Goal: Check status: Check status

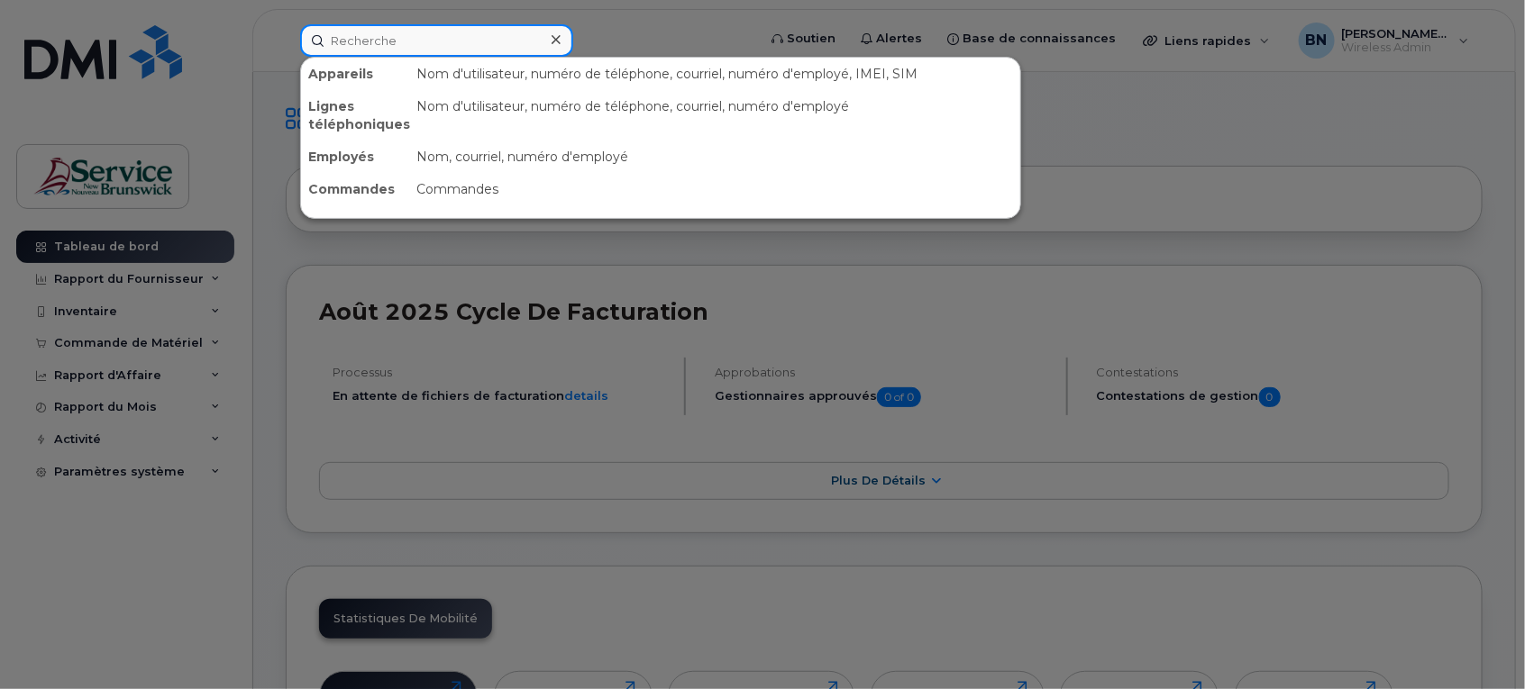
click at [502, 33] on input at bounding box center [436, 40] width 273 height 32
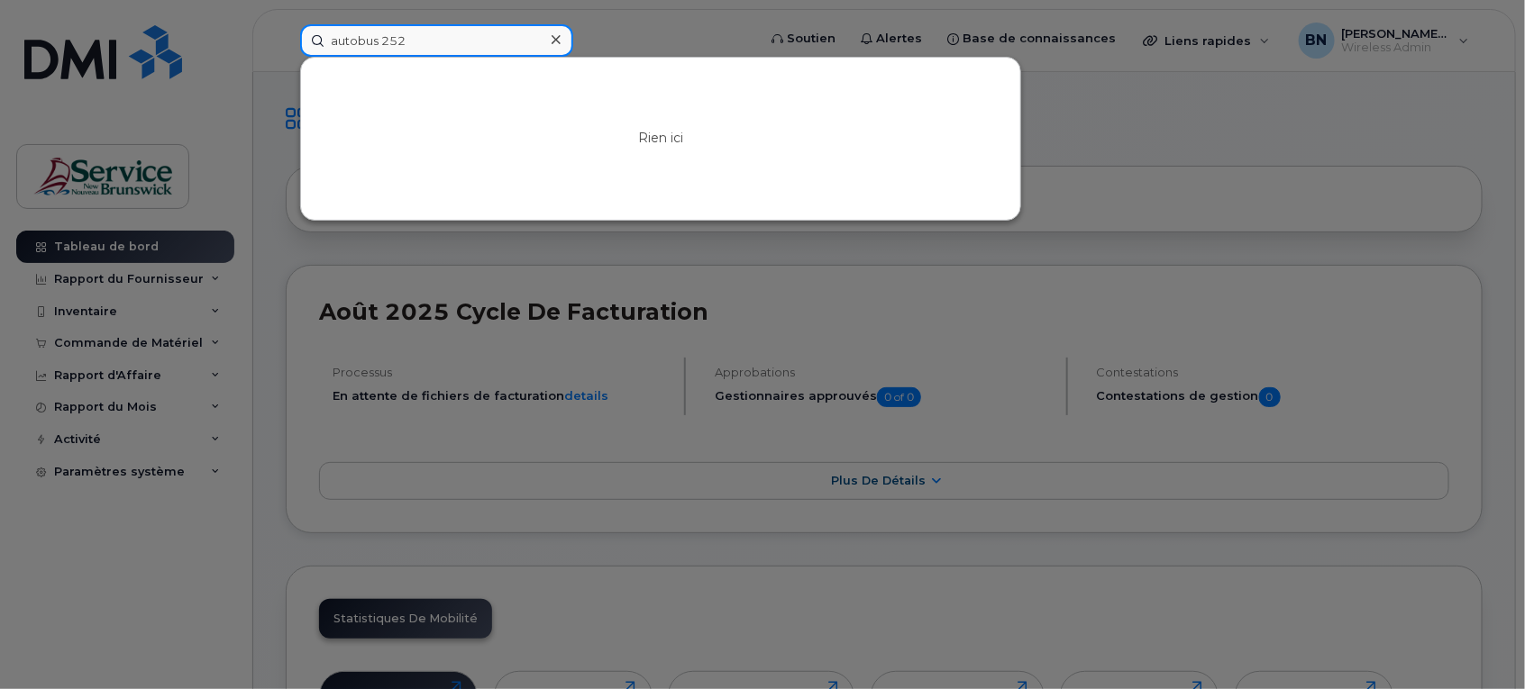
click at [502, 33] on input "autobus 252" at bounding box center [436, 40] width 273 height 32
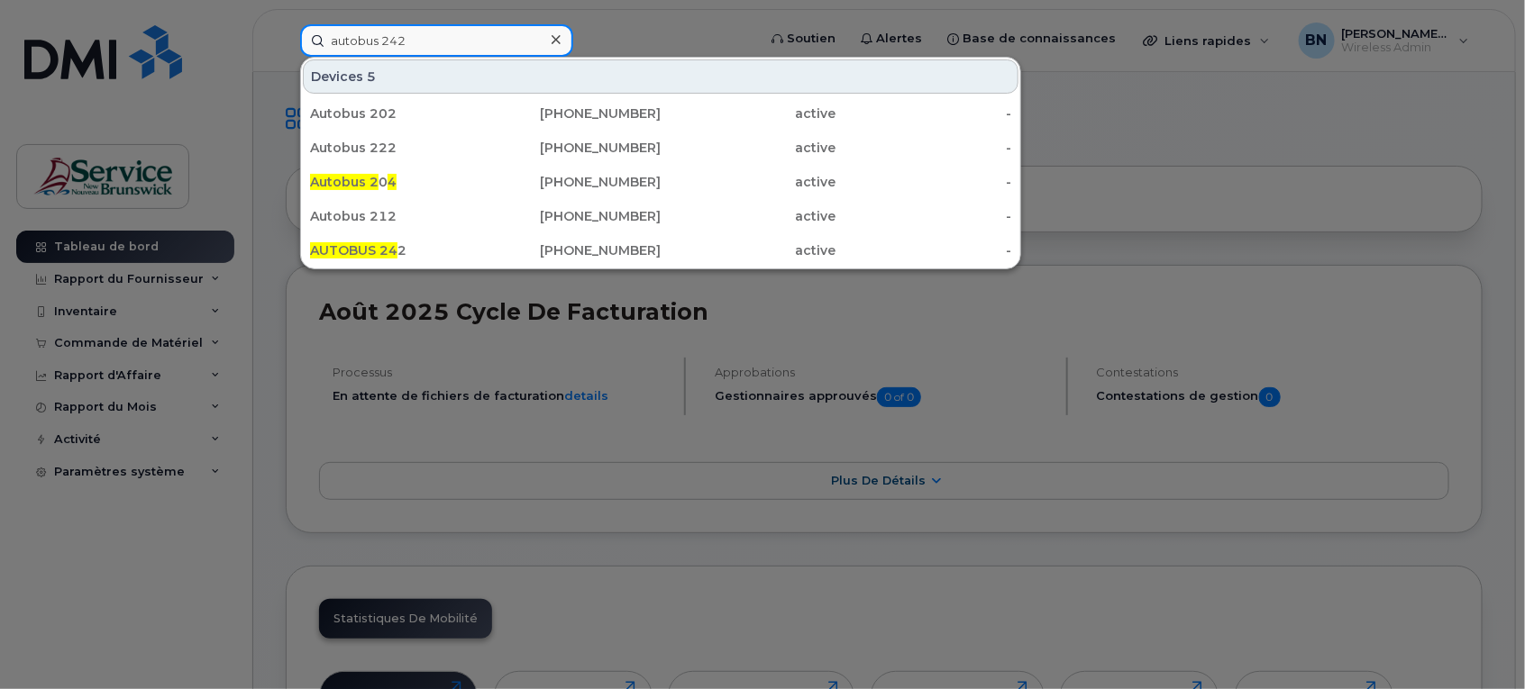
type input "autobus 242"
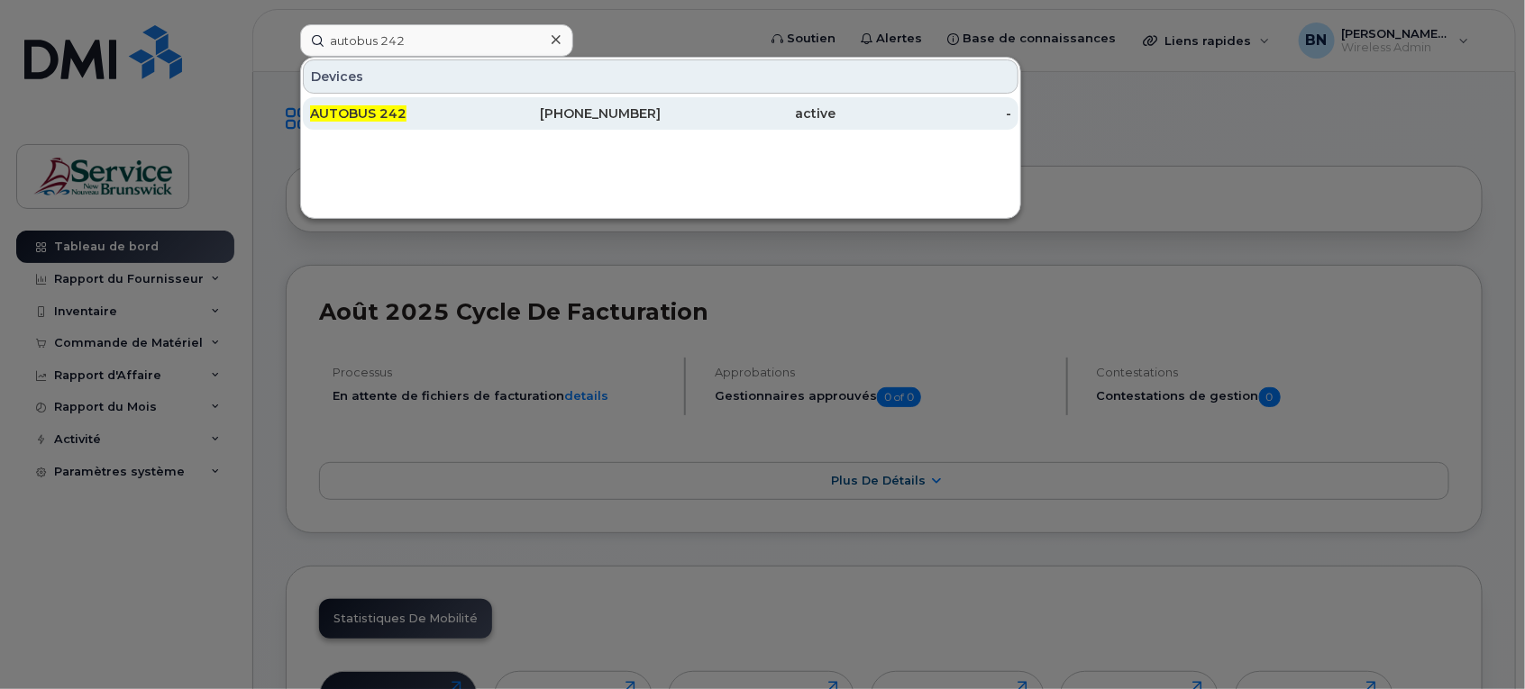
click at [406, 114] on div "AUTOBUS 242" at bounding box center [398, 114] width 176 height 18
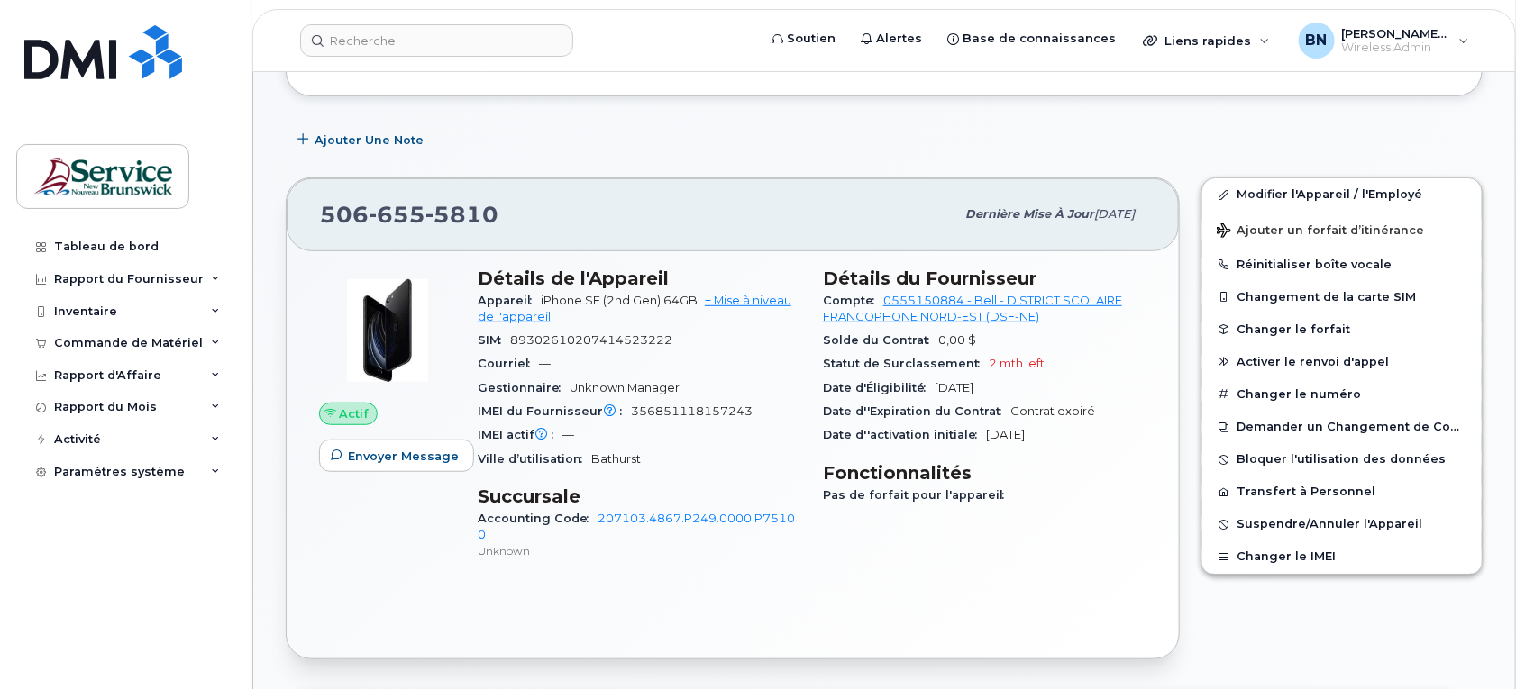
scroll to position [338, 0]
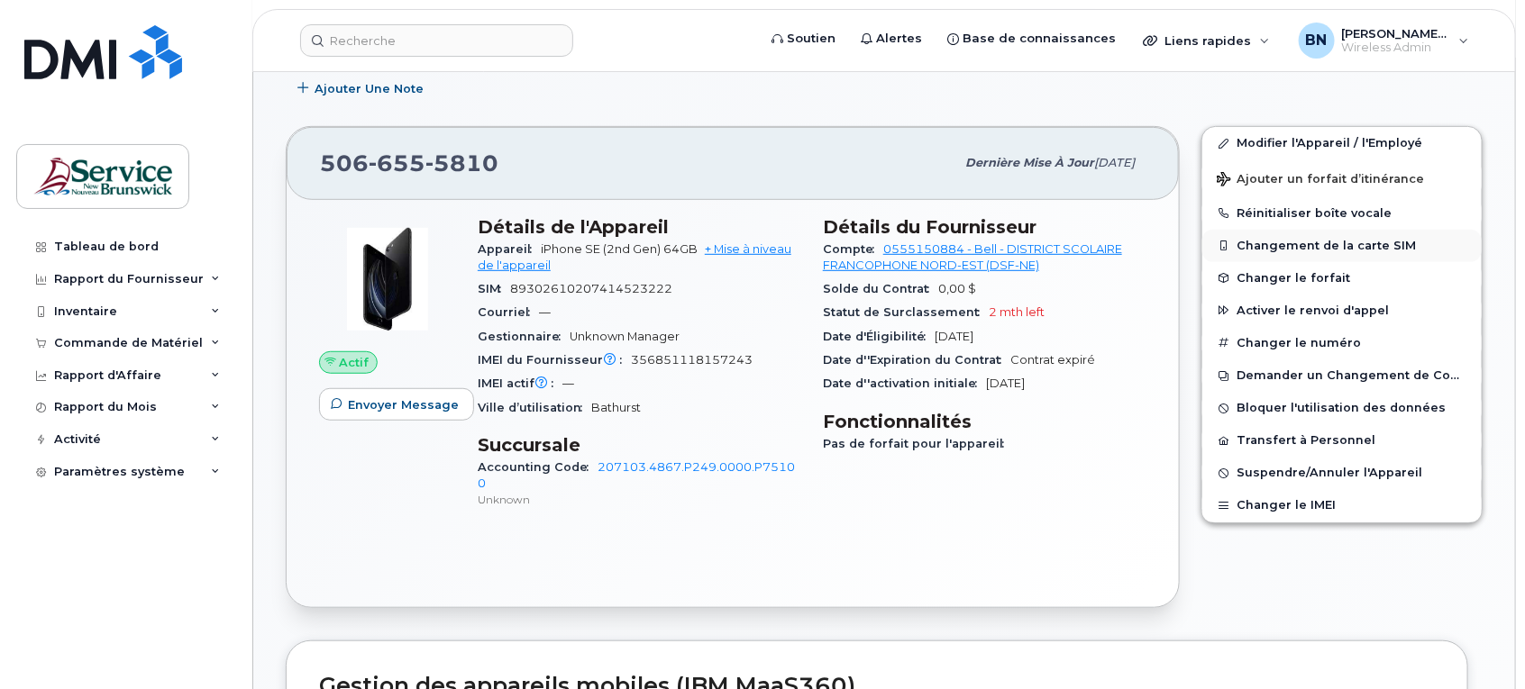
click at [1341, 245] on button "Changement de la carte SIM" at bounding box center [1341, 246] width 279 height 32
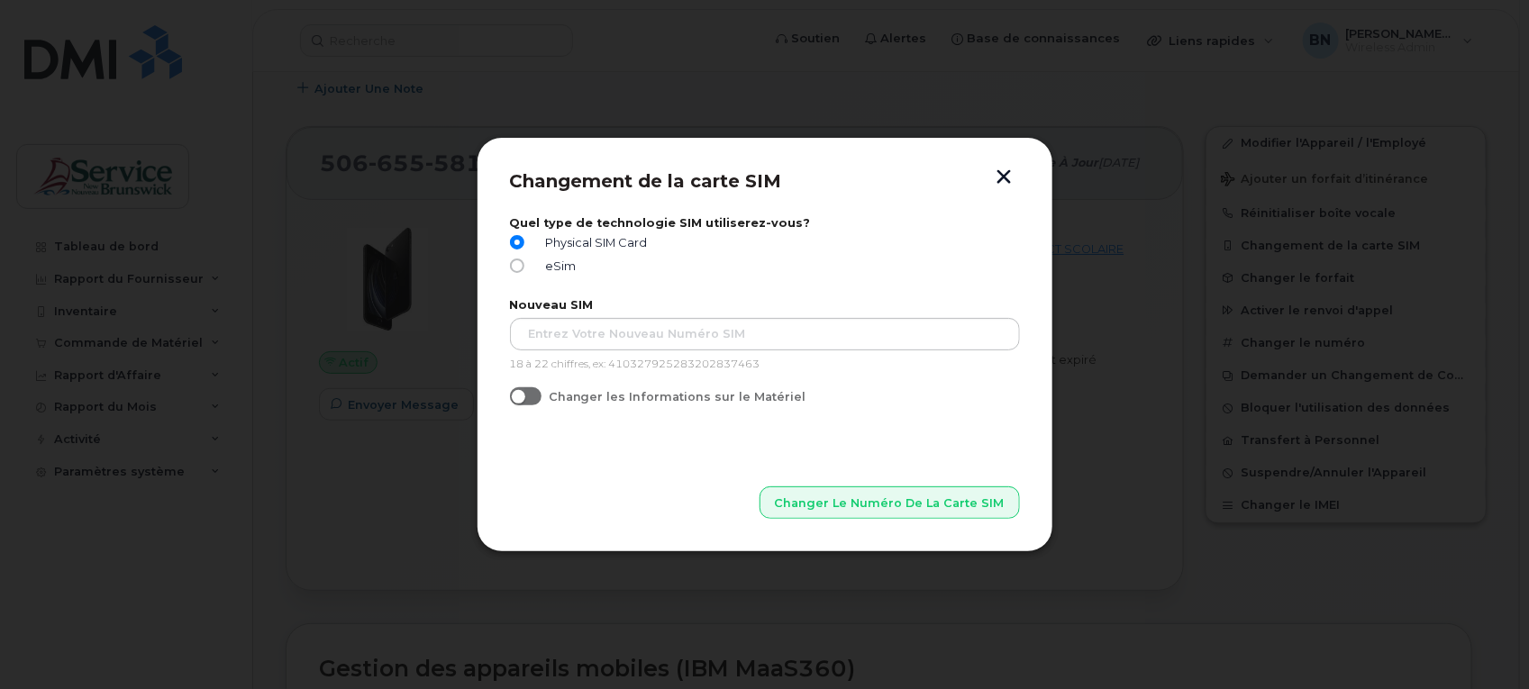
click at [542, 401] on label "Changer les Informations sur le Matériel" at bounding box center [658, 397] width 297 height 18
click at [525, 401] on input "Changer les Informations sur le Matériel" at bounding box center [517, 395] width 14 height 14
checkbox input "true"
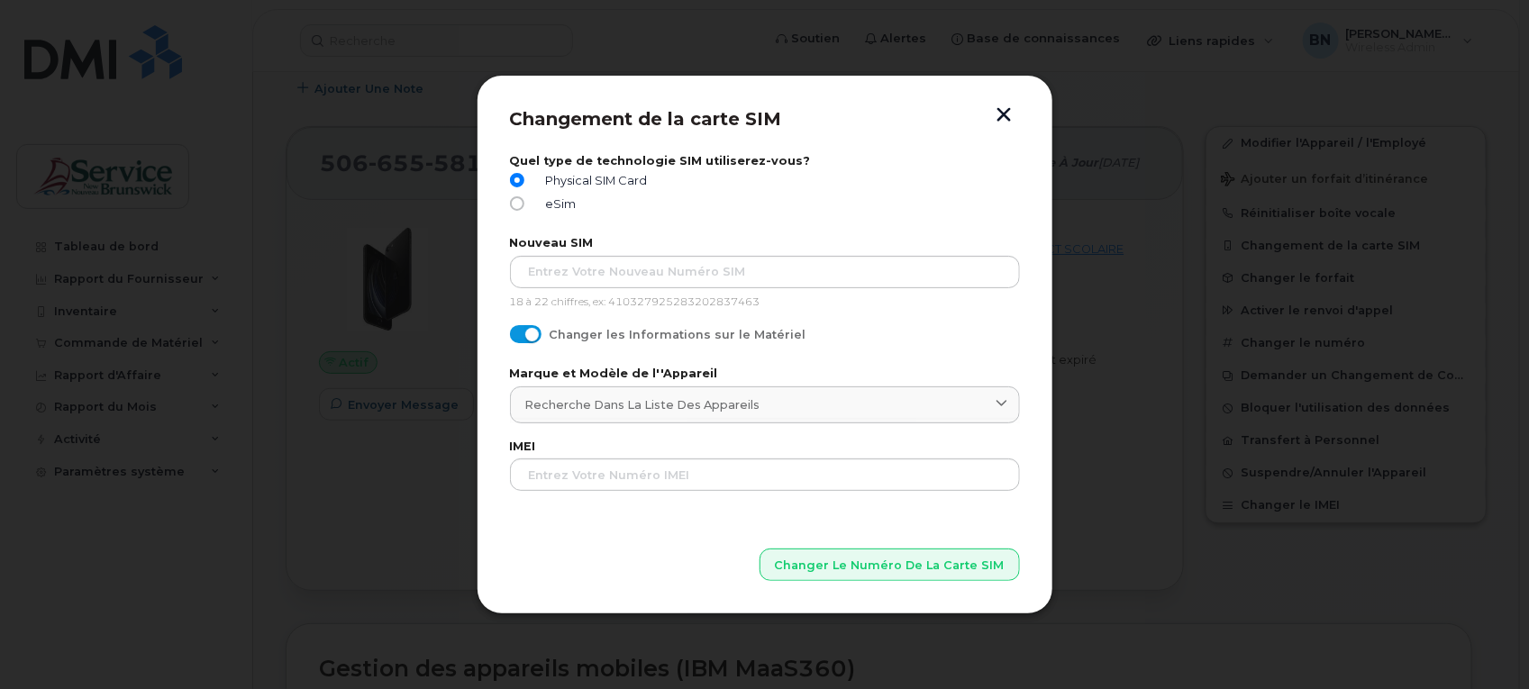
click at [1000, 109] on button "button" at bounding box center [1004, 116] width 27 height 19
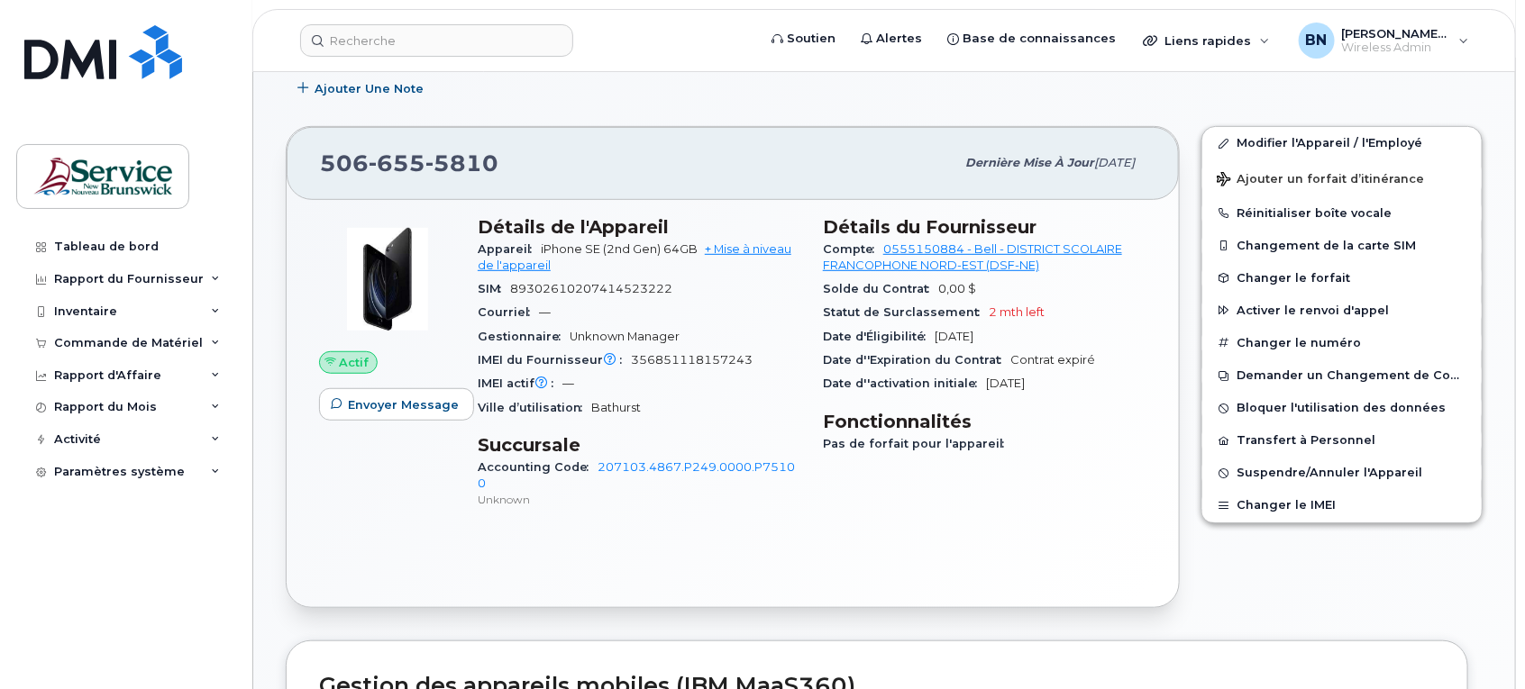
click at [980, 525] on div "Actif Envoyer Message Détails de l'Appareil Appareil iPhone SE (2nd Gen) 64GB +…" at bounding box center [733, 403] width 892 height 407
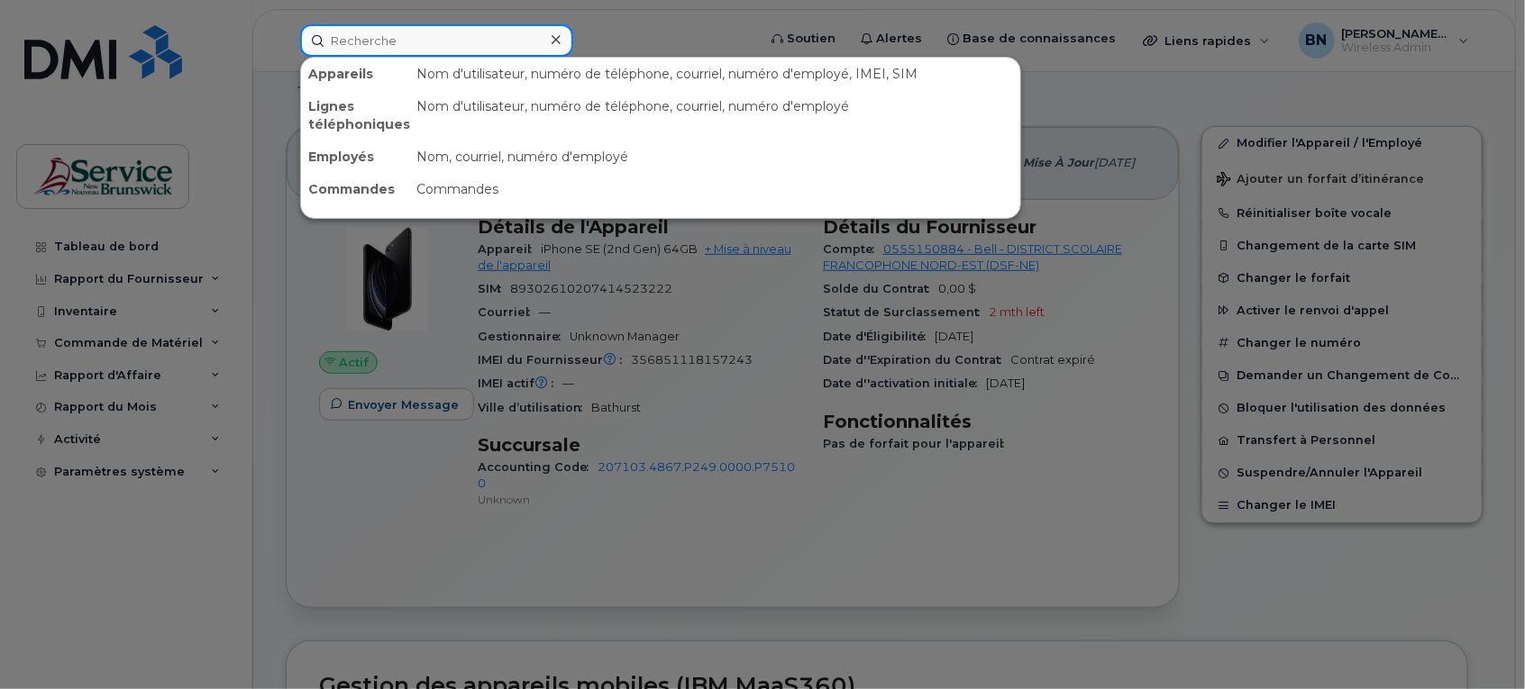
click at [518, 32] on input at bounding box center [436, 40] width 273 height 32
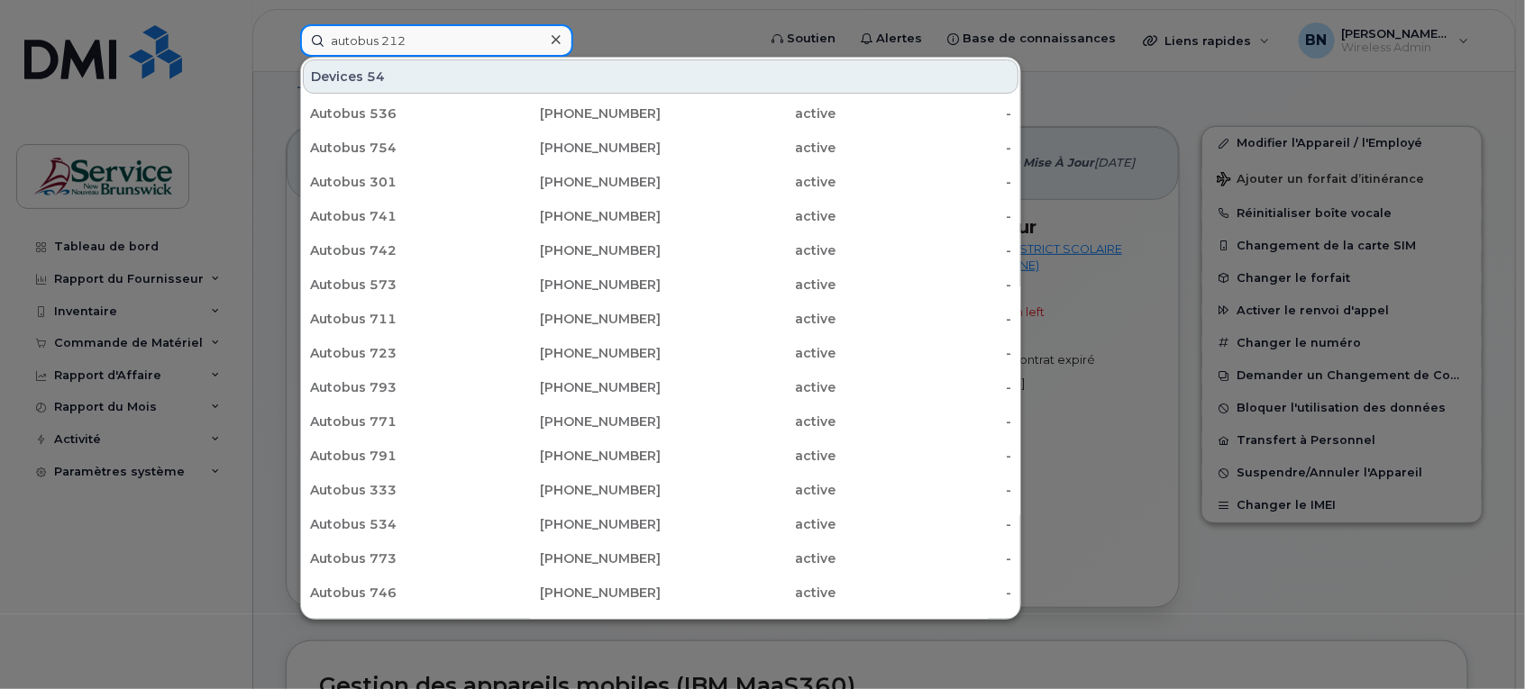
type input "autobus 212"
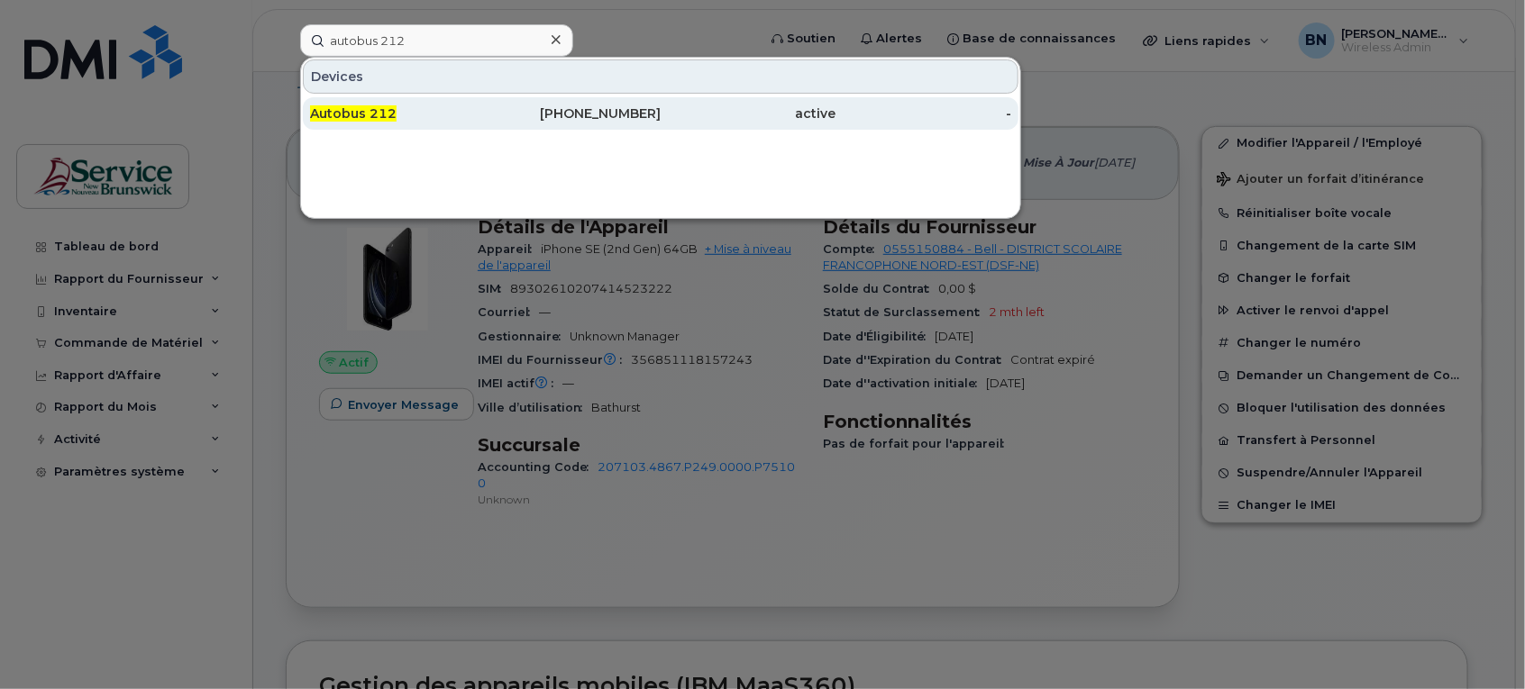
click at [388, 109] on span "Autobus 212" at bounding box center [353, 113] width 87 height 16
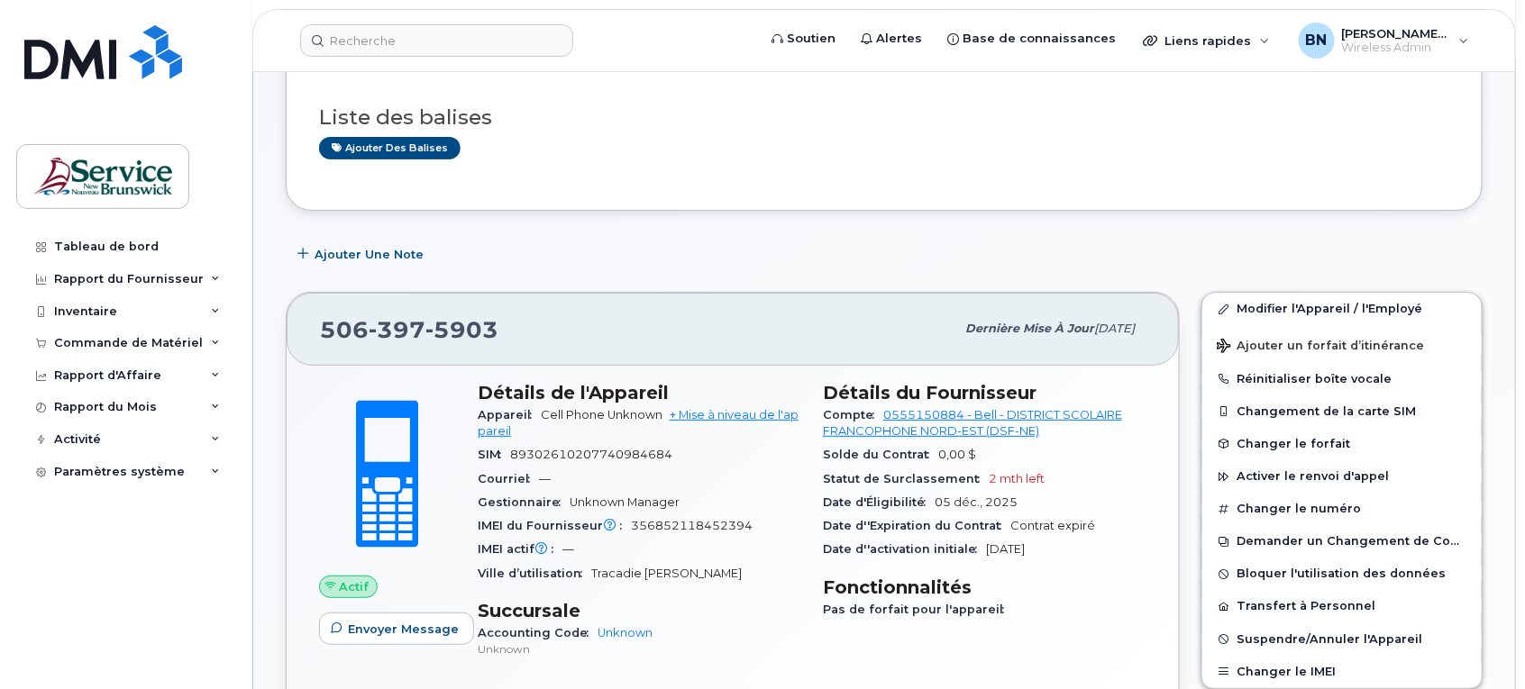
scroll to position [338, 0]
